Goal: Use online tool/utility: Utilize a website feature to perform a specific function

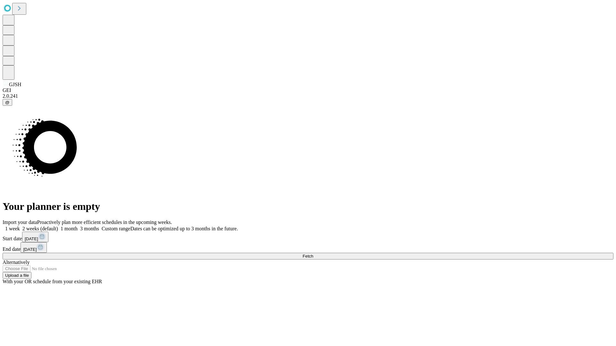
click at [313, 254] on span "Fetch" at bounding box center [307, 256] width 11 height 5
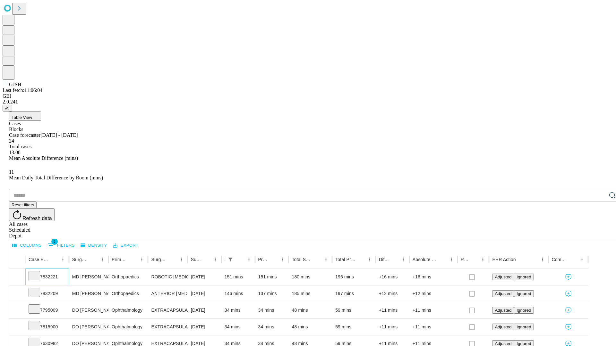
click at [38, 272] on icon at bounding box center [34, 275] width 6 height 6
